Goal: Task Accomplishment & Management: Use online tool/utility

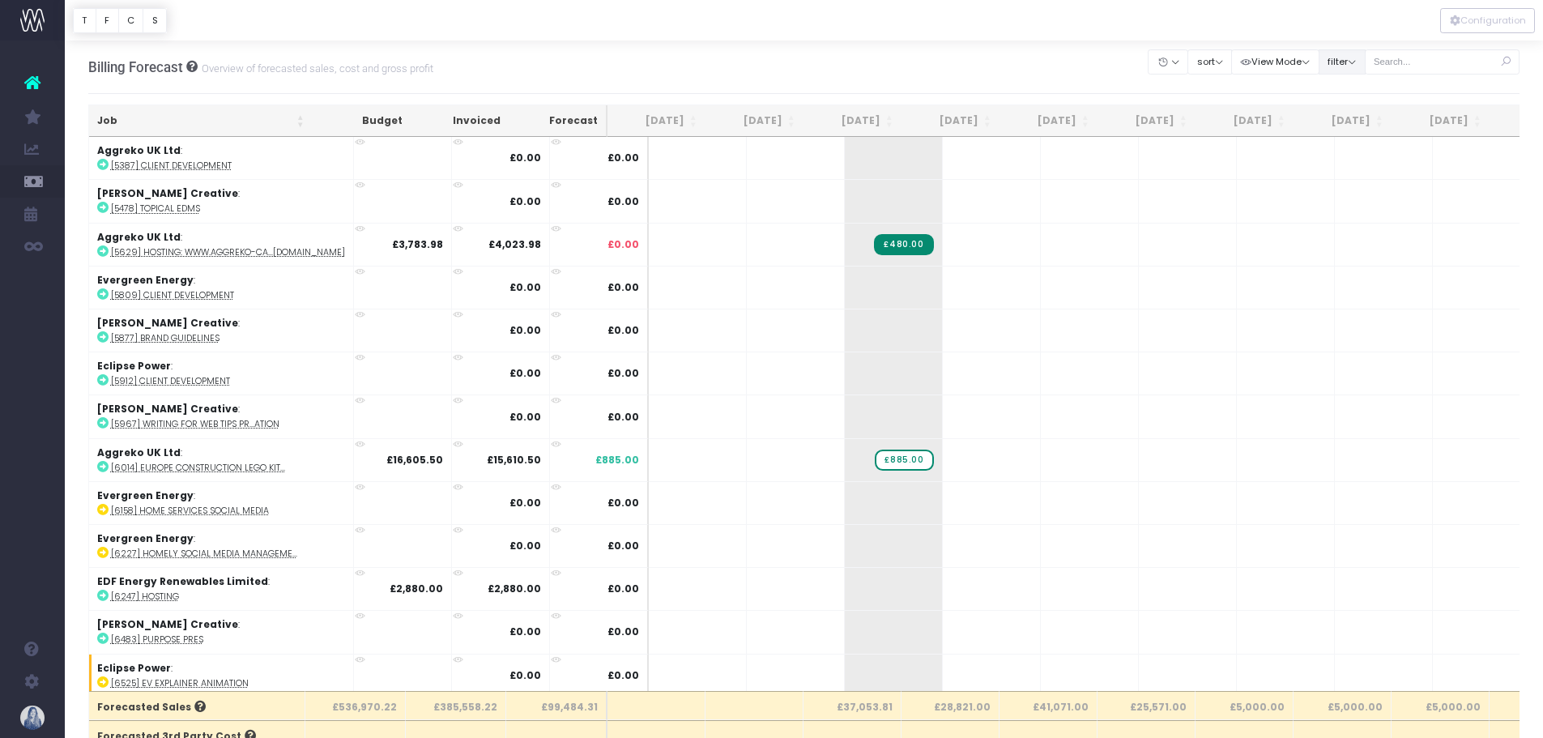
click at [1356, 61] on button "filter" at bounding box center [1341, 61] width 47 height 25
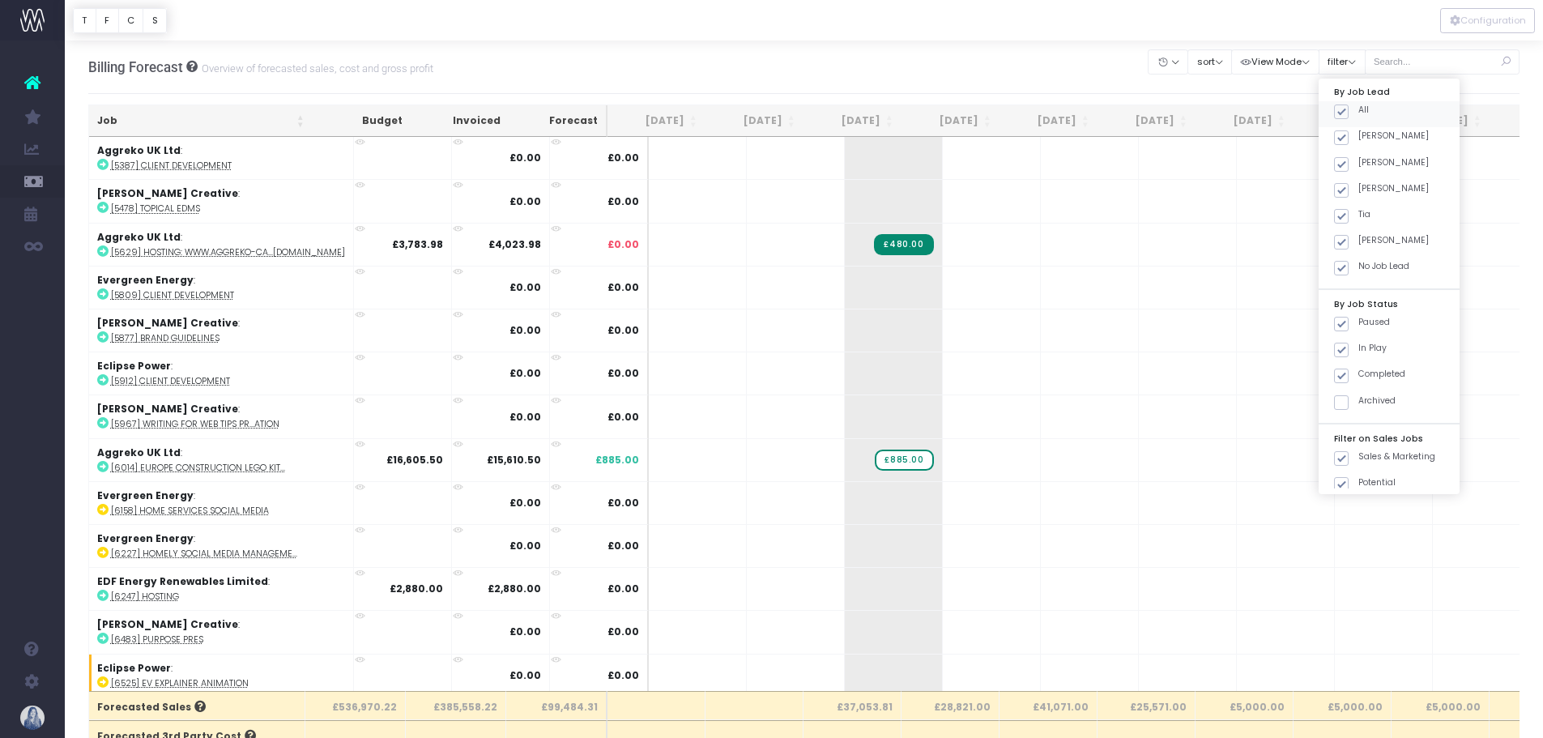
click at [1335, 117] on span at bounding box center [1341, 111] width 15 height 15
click at [1358, 114] on input "All" at bounding box center [1363, 109] width 11 height 11
checkbox input "false"
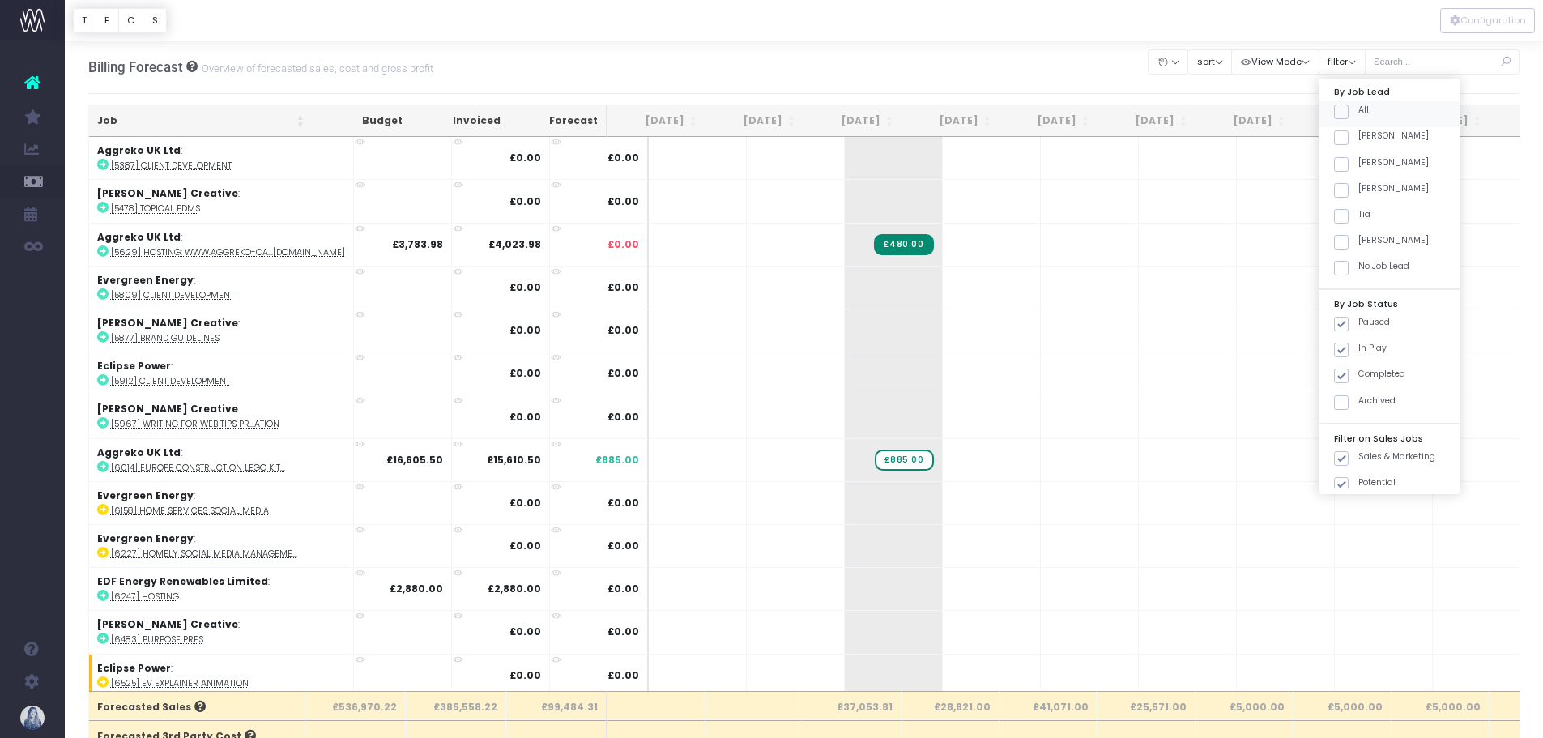
checkbox input "false"
click at [1341, 137] on span at bounding box center [1341, 137] width 15 height 15
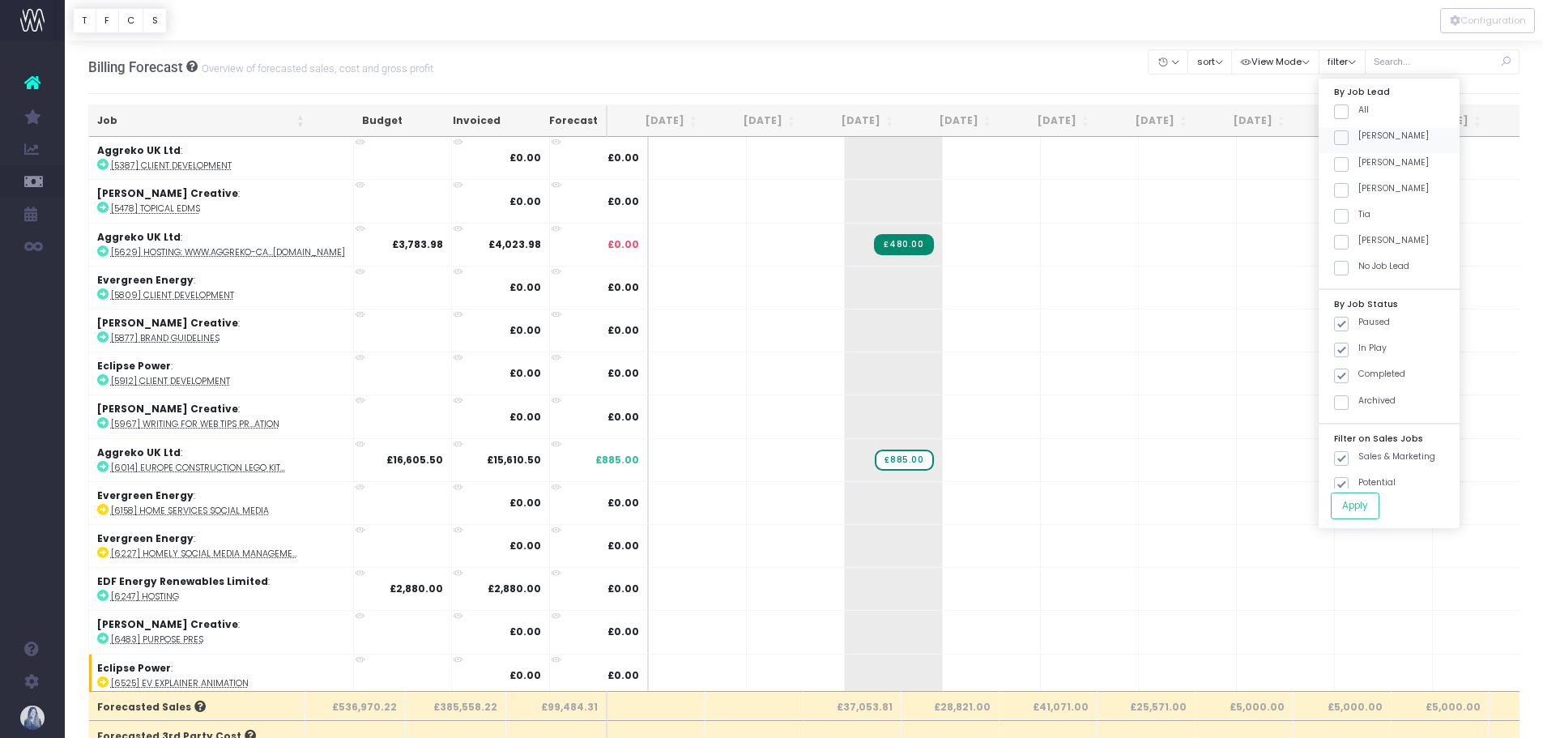
click at [1358, 137] on input "[PERSON_NAME]" at bounding box center [1363, 135] width 11 height 11
checkbox input "true"
click at [1356, 507] on button "Apply" at bounding box center [1355, 505] width 49 height 27
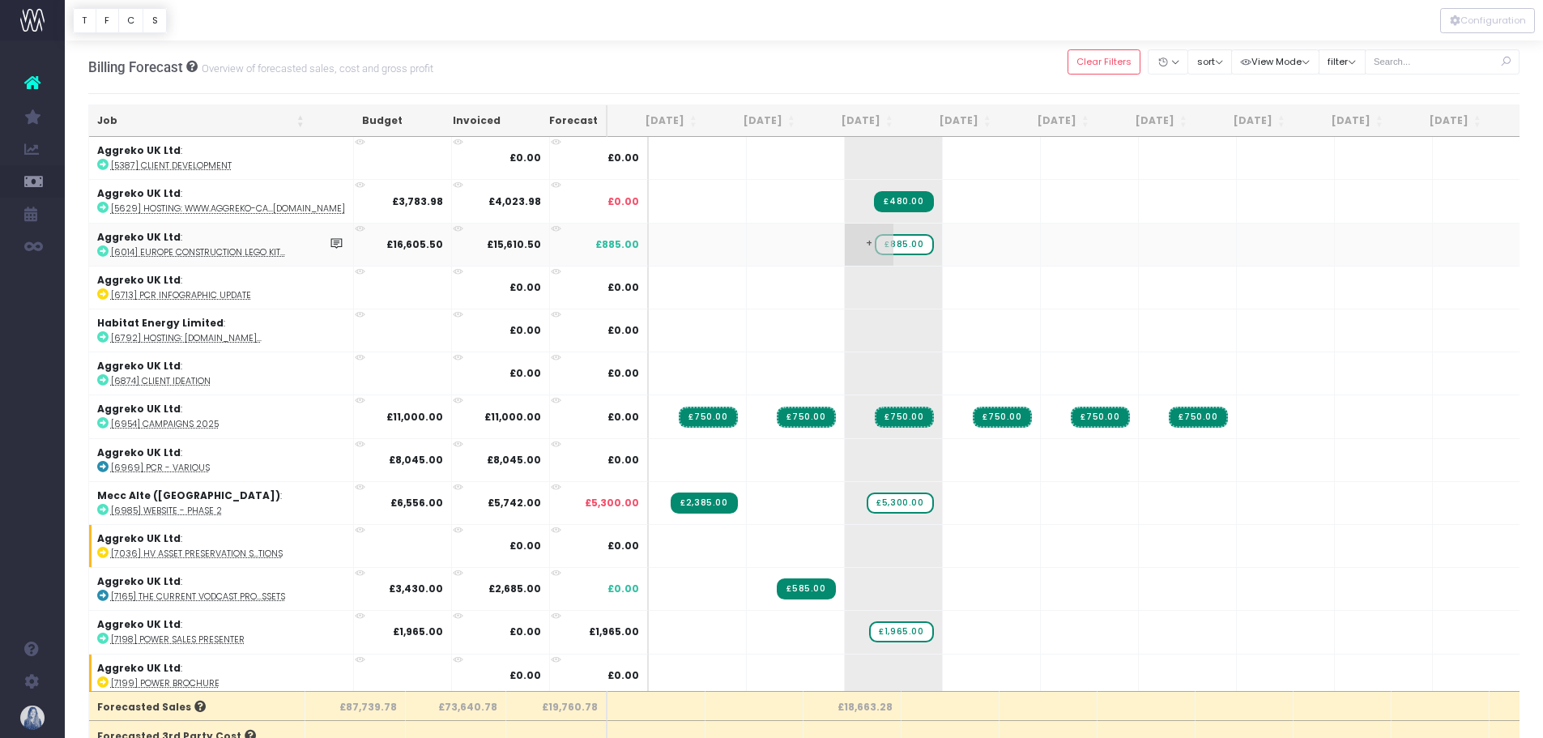
click at [875, 239] on span "£885.00" at bounding box center [904, 244] width 58 height 21
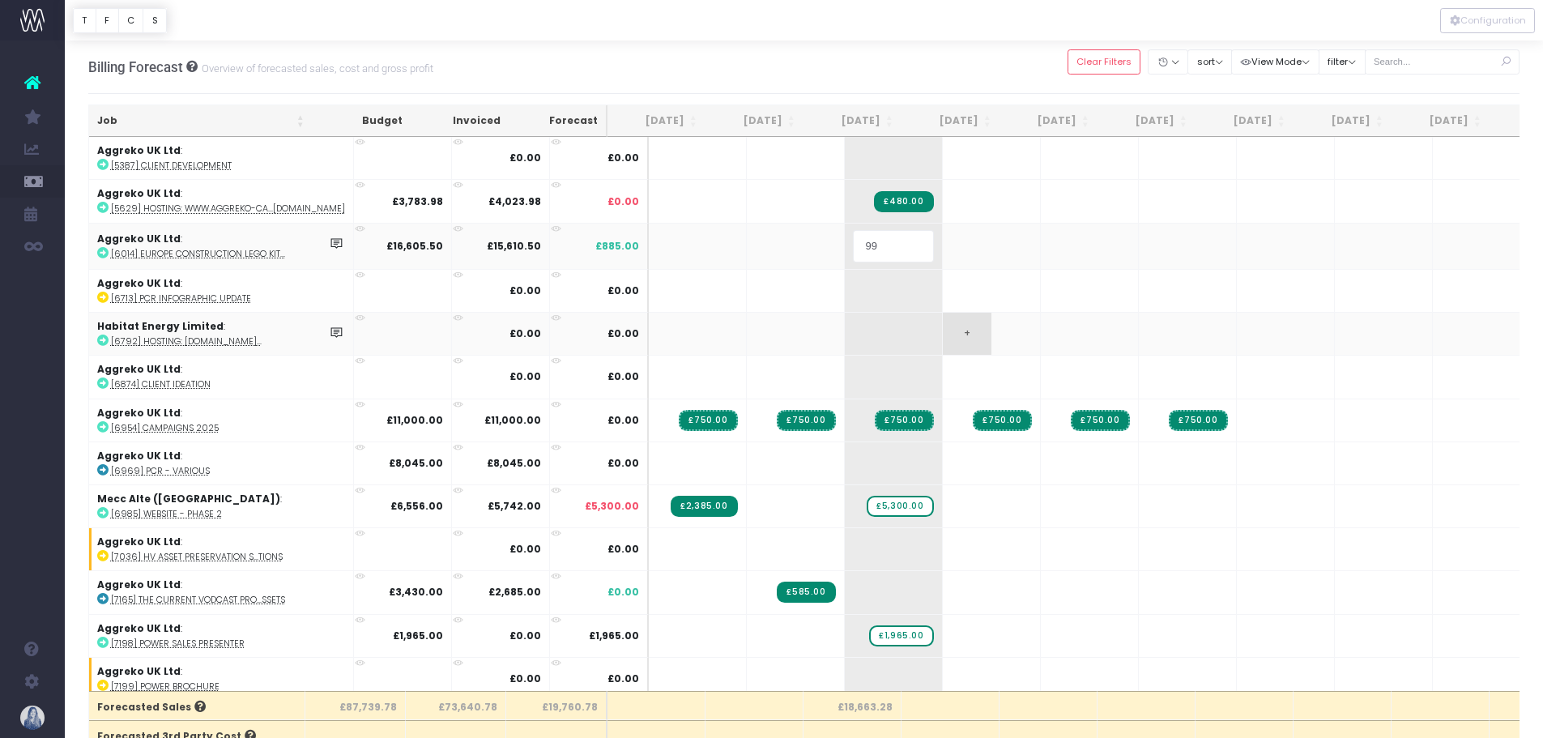
type input "995"
